Goal: Transaction & Acquisition: Purchase product/service

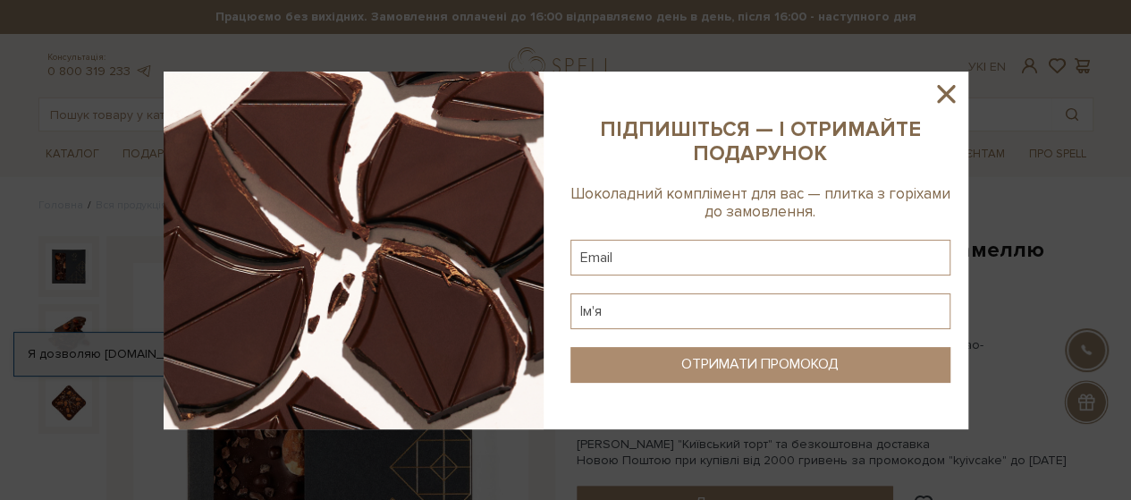
click at [943, 96] on icon at bounding box center [946, 94] width 18 height 18
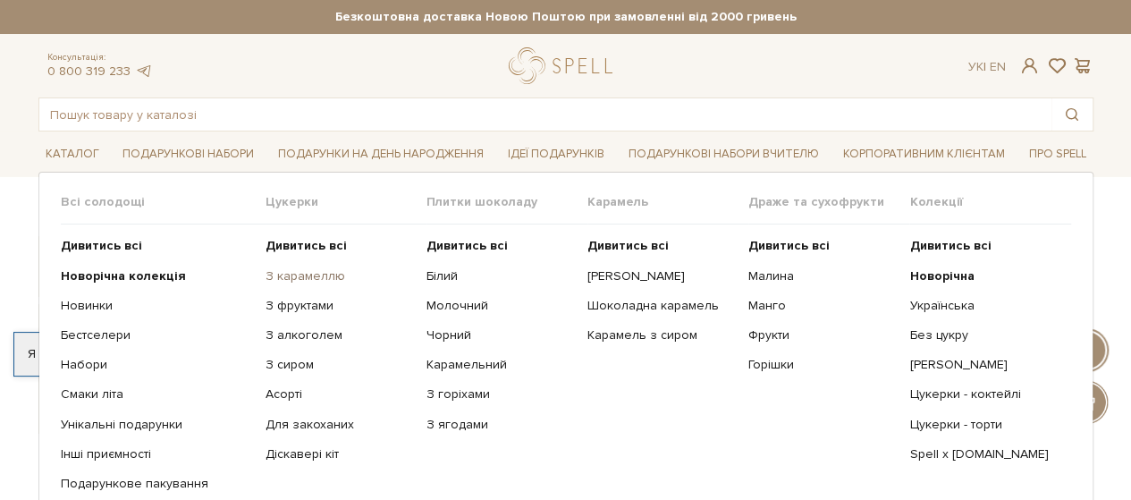
click at [311, 268] on link "З карамеллю" at bounding box center [338, 276] width 147 height 16
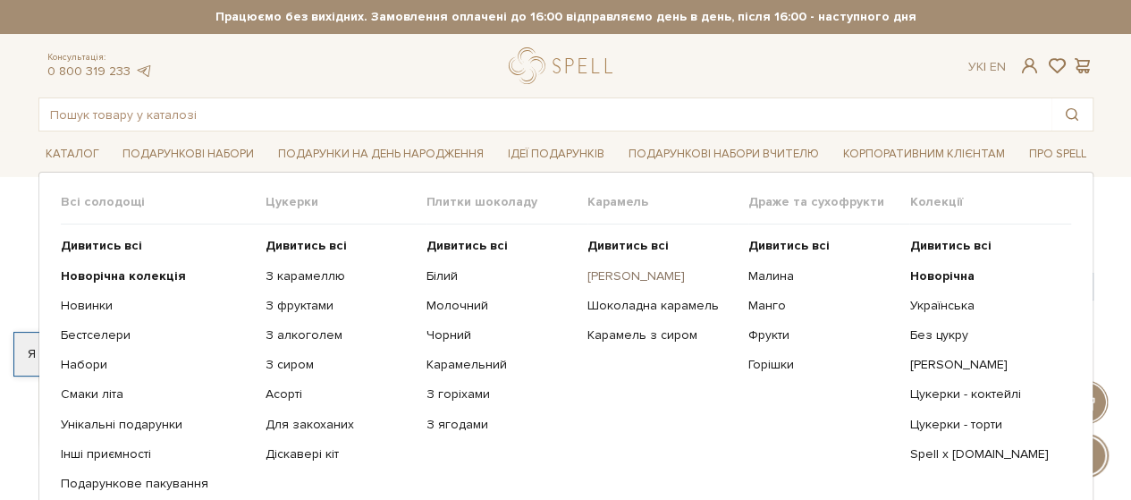
click at [617, 274] on link "[PERSON_NAME]" at bounding box center [660, 276] width 147 height 16
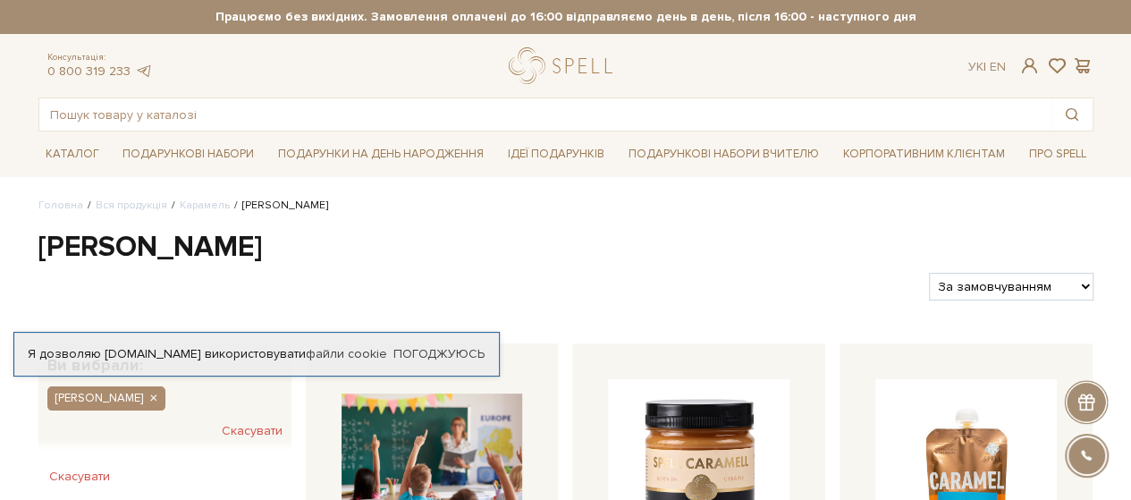
scroll to position [268, 0]
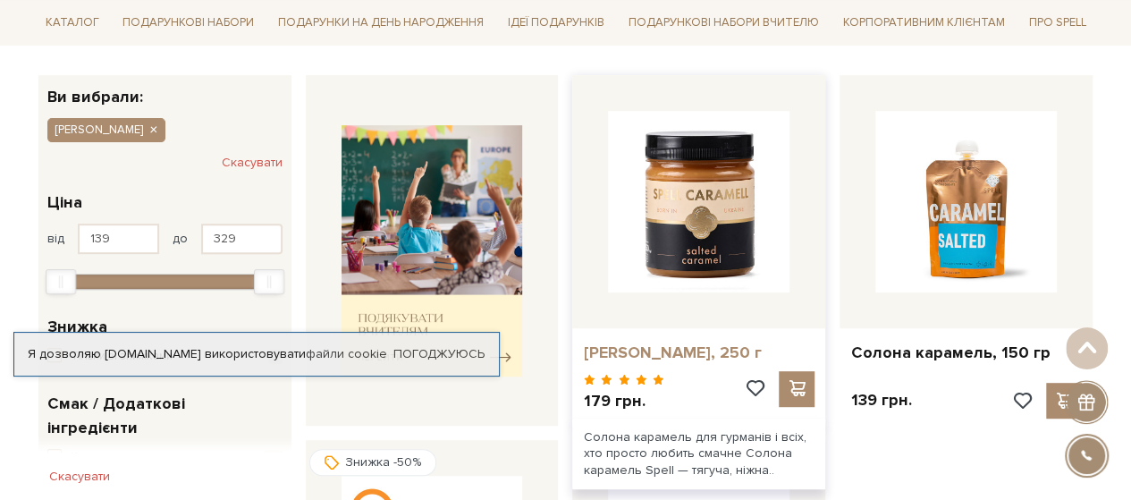
click at [686, 350] on link "[PERSON_NAME], 250 г" at bounding box center [698, 352] width 231 height 21
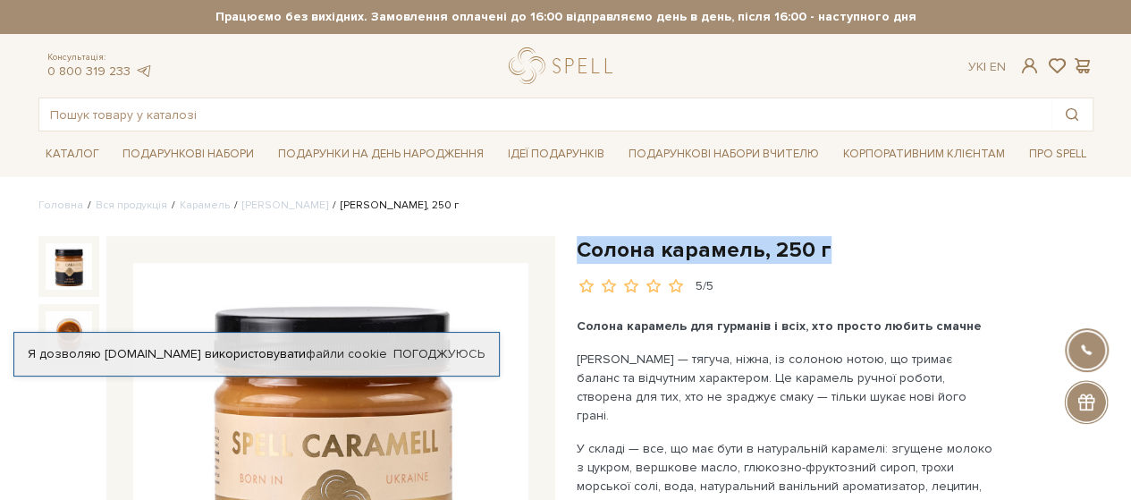
drag, startPoint x: 576, startPoint y: 251, endPoint x: 963, endPoint y: 245, distance: 387.0
click at [963, 245] on h1 "Солона карамель, 250 г" at bounding box center [834, 250] width 517 height 28
copy h1 "Солона карамель, 250 г"
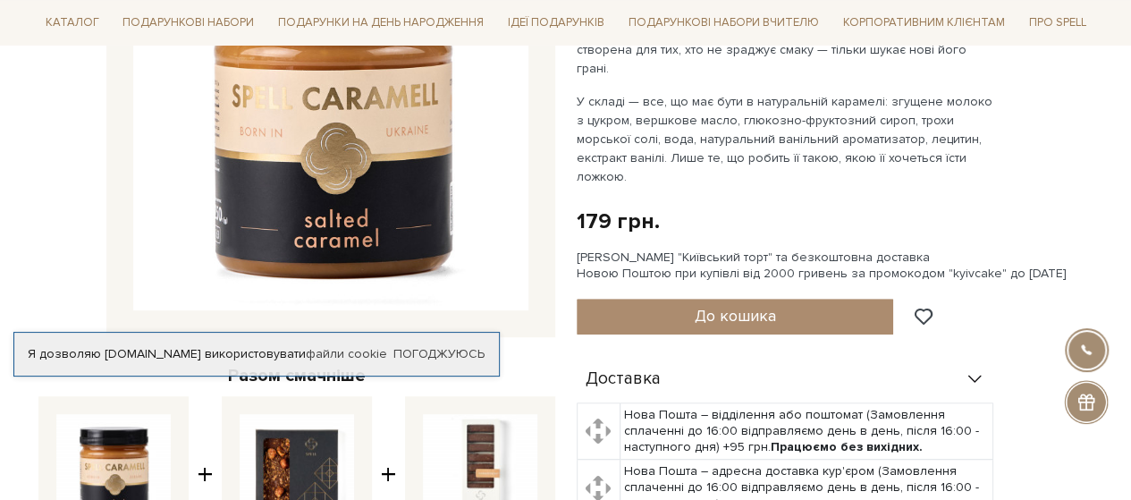
scroll to position [357, 0]
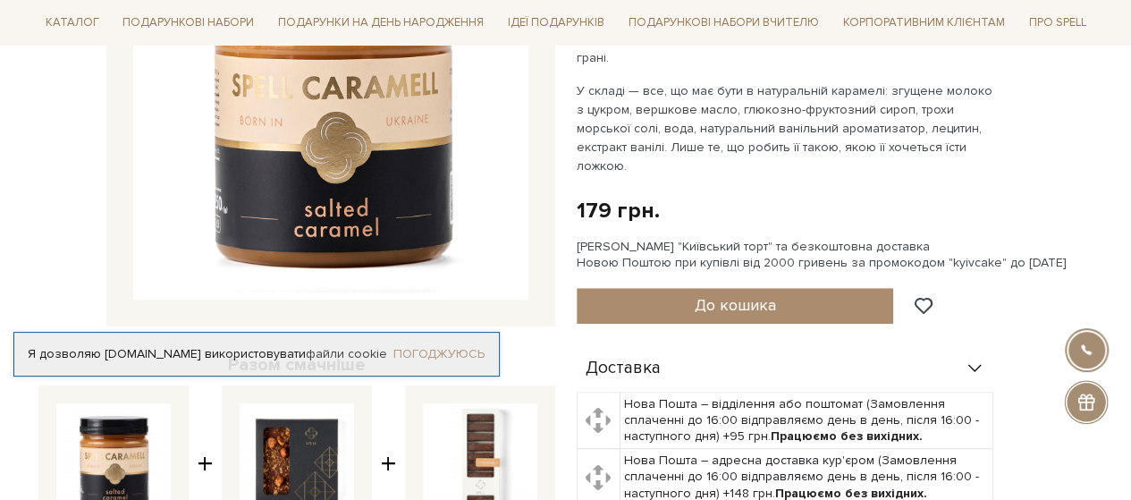
click at [433, 355] on link "Погоджуюсь" at bounding box center [438, 354] width 91 height 16
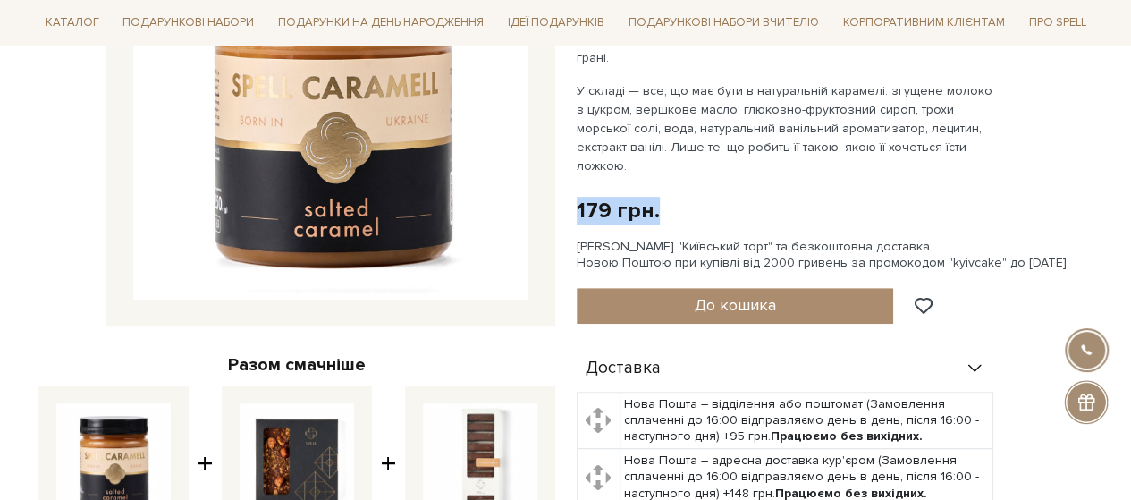
drag, startPoint x: 577, startPoint y: 173, endPoint x: 681, endPoint y: 173, distance: 103.7
click at [681, 197] on div "179 грн. Оплата частинами:" at bounding box center [834, 211] width 517 height 28
copy div "179 грн."
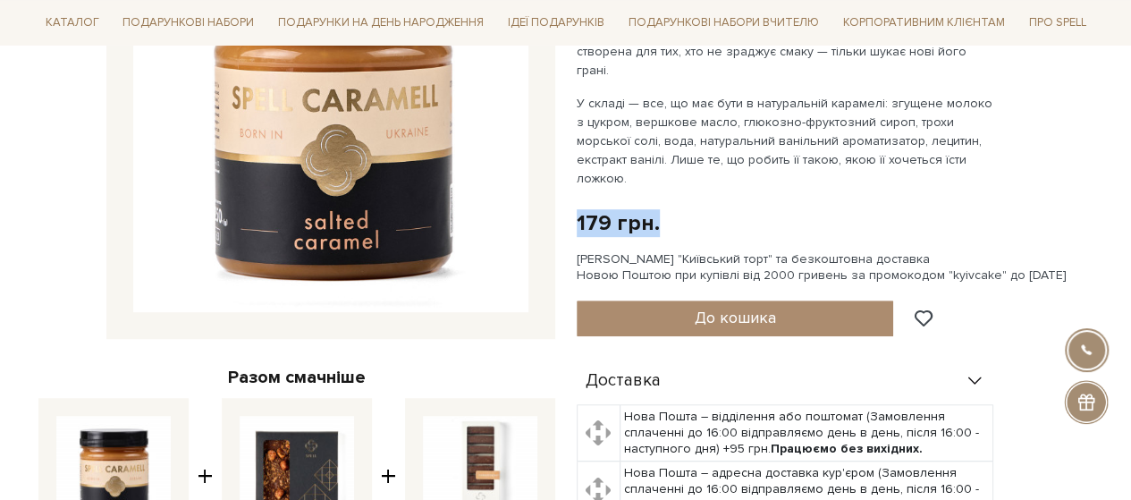
scroll to position [268, 0]
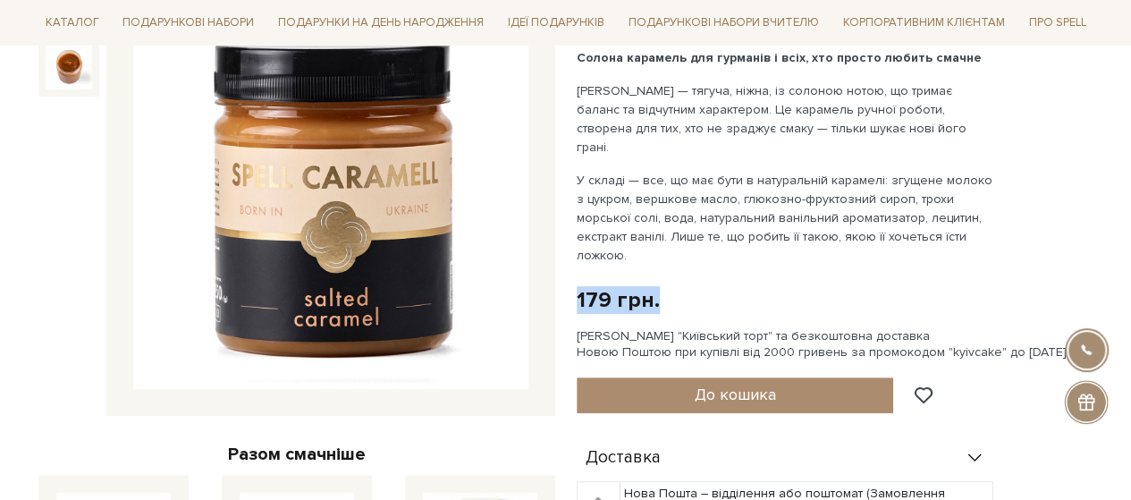
click at [315, 168] on img at bounding box center [330, 192] width 395 height 395
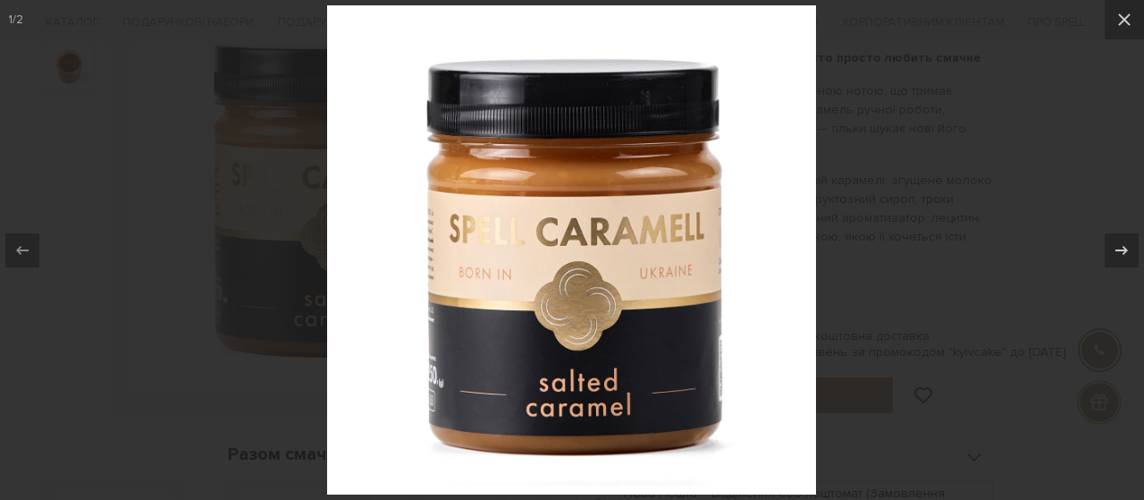
click at [1080, 114] on div at bounding box center [572, 250] width 1144 height 500
